Goal: Connect with others: Connect with other users

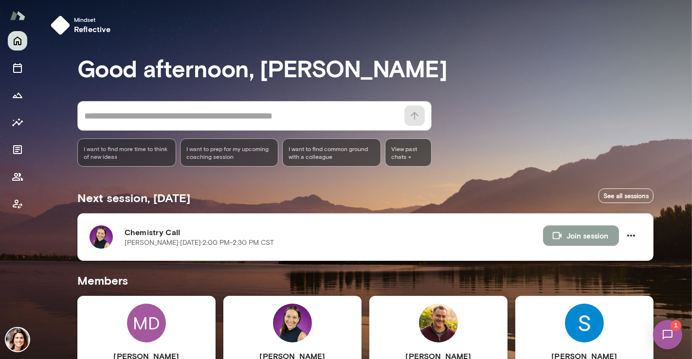
click at [601, 238] on button "Join session" at bounding box center [581, 236] width 76 height 20
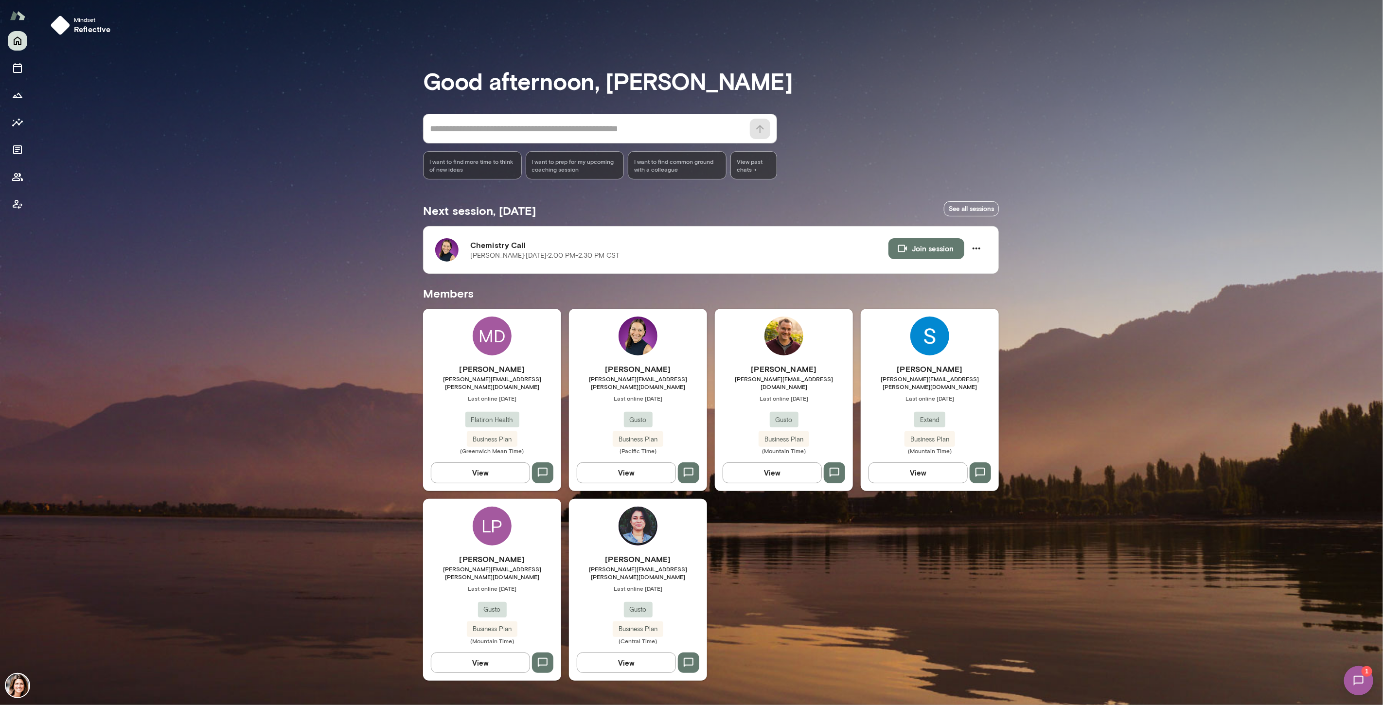
click at [668, 359] on div "[PERSON_NAME] [PERSON_NAME][EMAIL_ADDRESS][PERSON_NAME][DOMAIN_NAME] Last onlin…" at bounding box center [638, 408] width 138 height 91
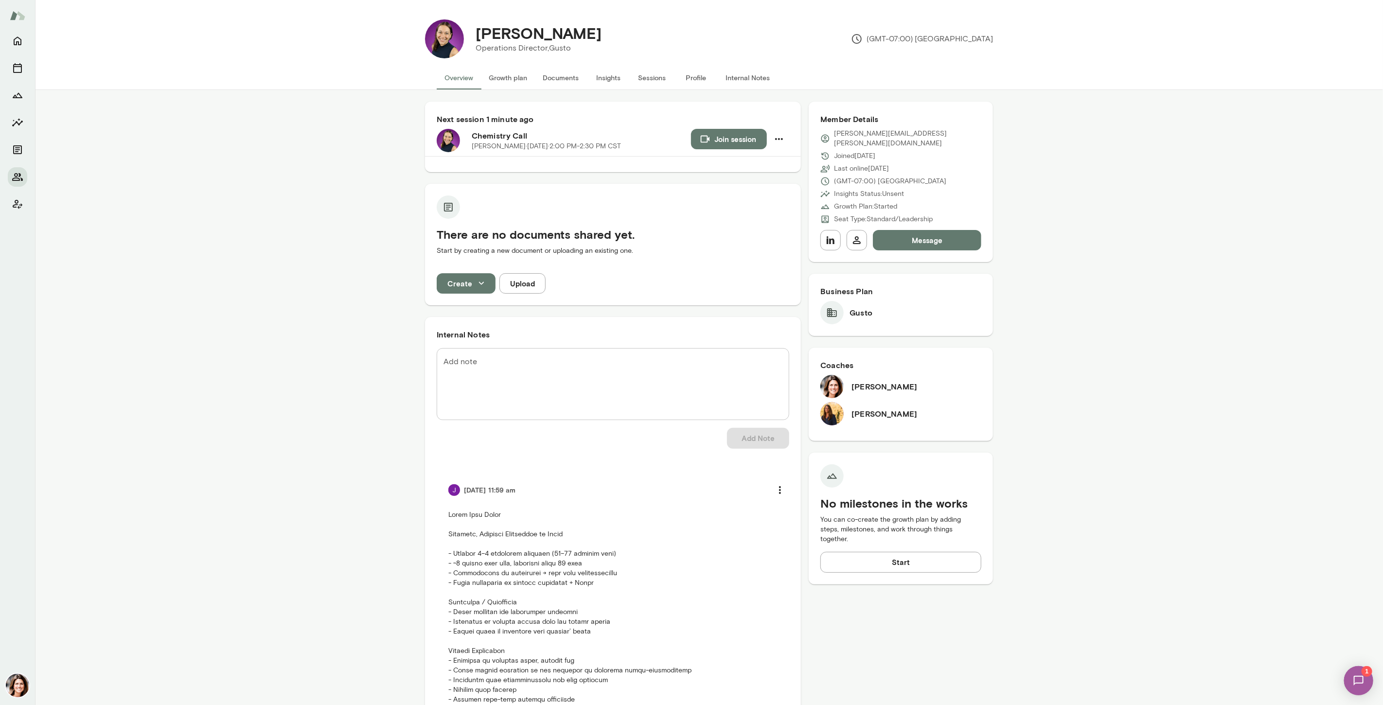
click at [241, 359] on div "Next session 1 minute ago Chemistry Call [PERSON_NAME][DATE] · 2:00 PM-2:30 PM …" at bounding box center [709, 638] width 1348 height 1097
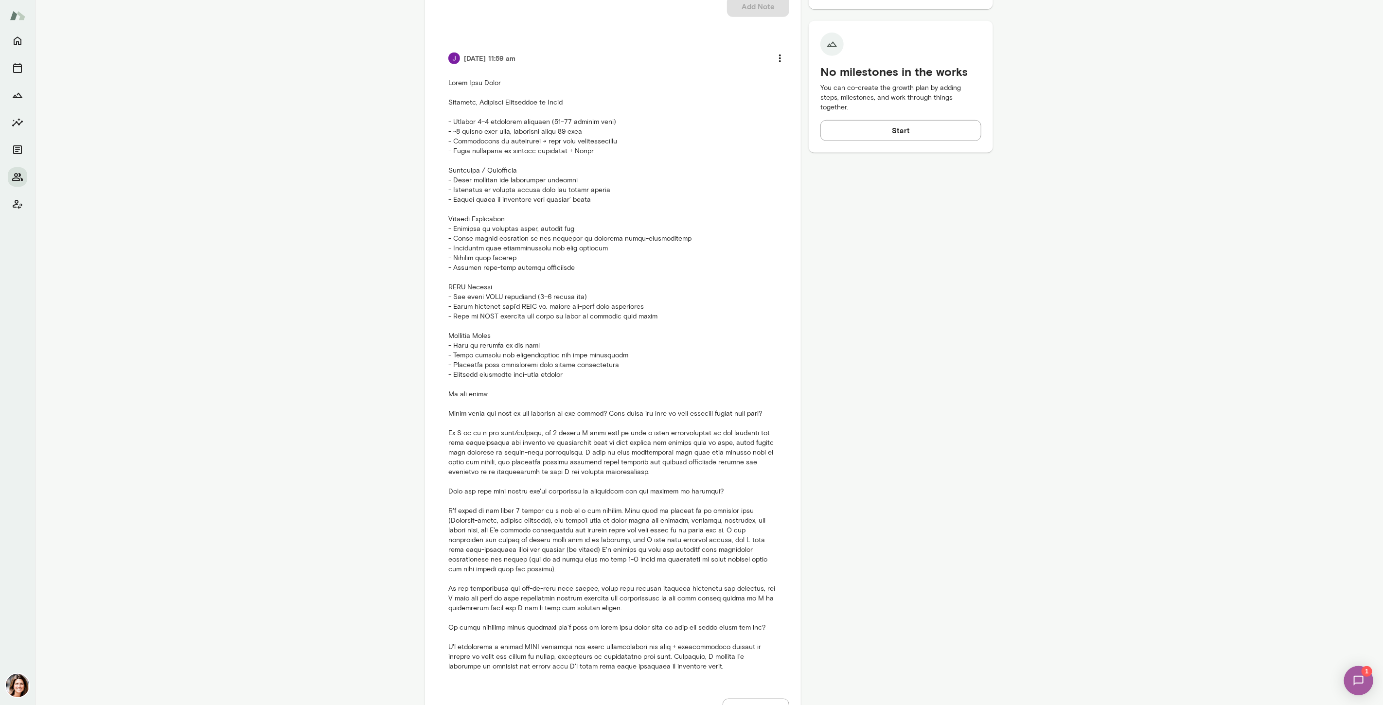
scroll to position [454, 0]
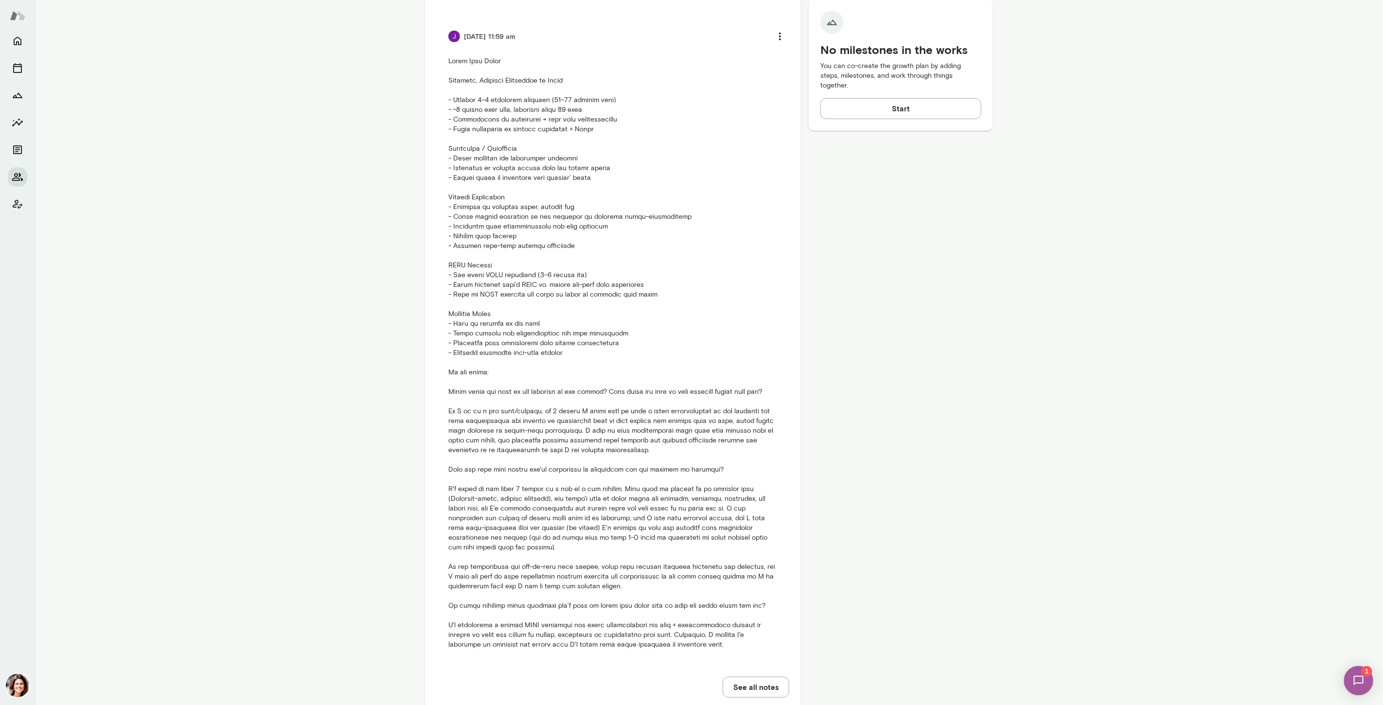
click at [677, 359] on p at bounding box center [612, 353] width 329 height 594
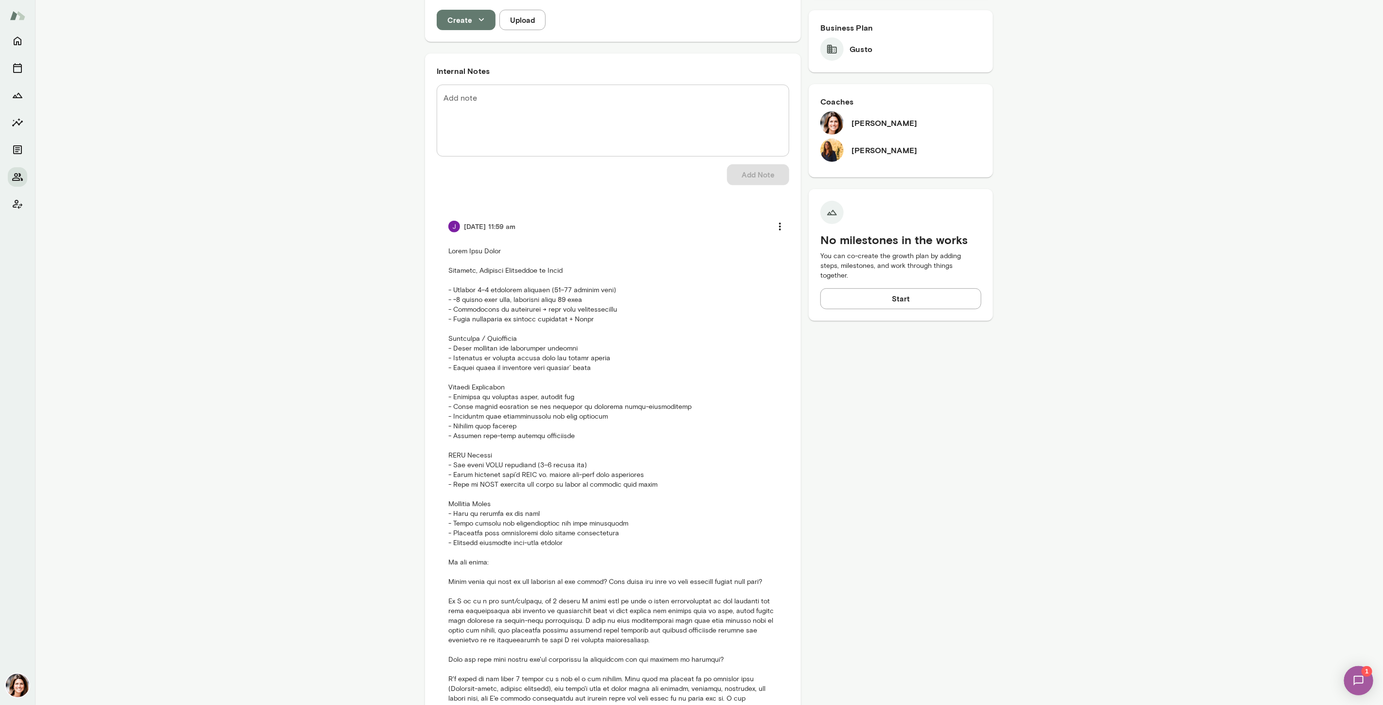
scroll to position [265, 0]
